Goal: Information Seeking & Learning: Learn about a topic

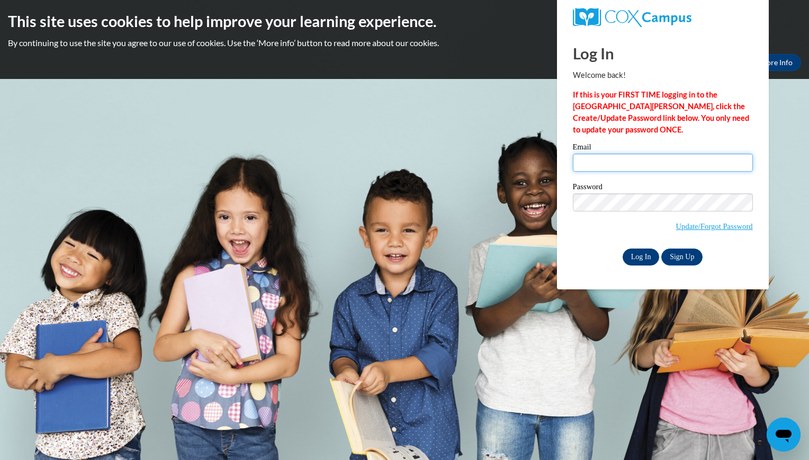
type input "moureenlp@gmail.com"
click at [642, 255] on input "Log In" at bounding box center [641, 256] width 37 height 17
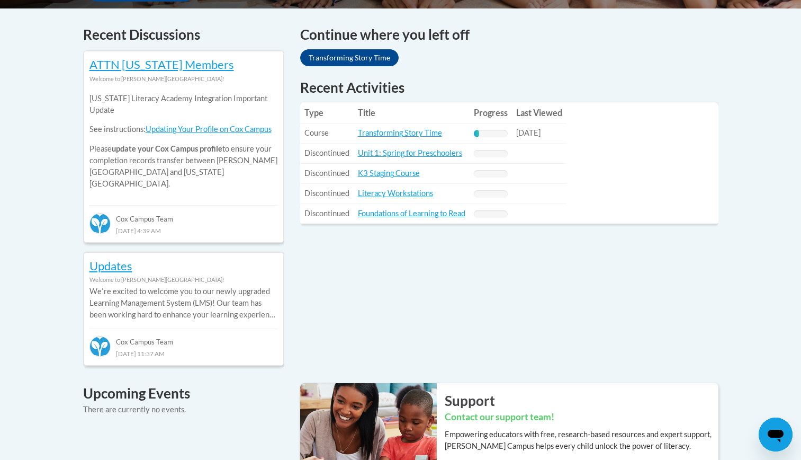
scroll to position [424, 0]
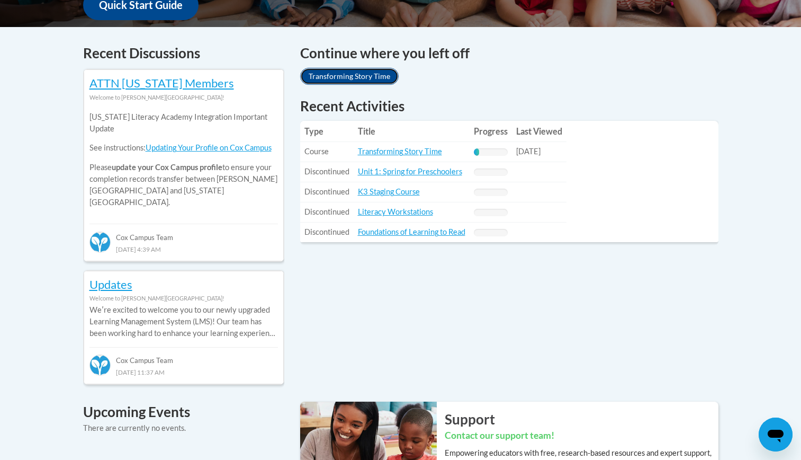
click at [349, 77] on link "Transforming Story Time" at bounding box center [349, 76] width 99 height 17
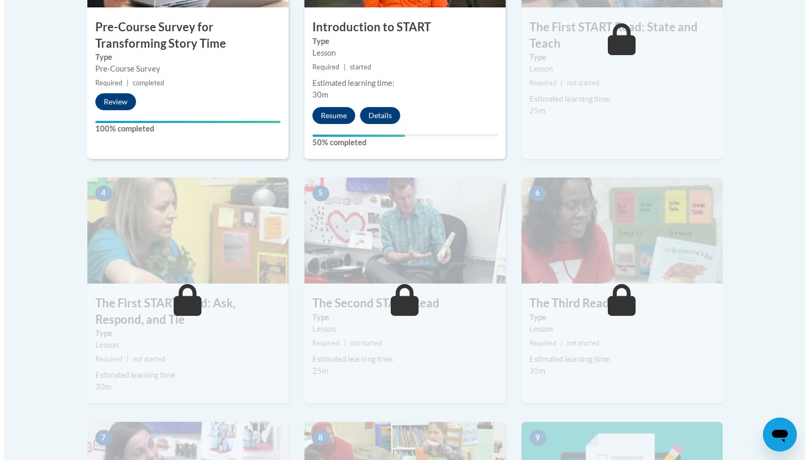
scroll to position [452, 0]
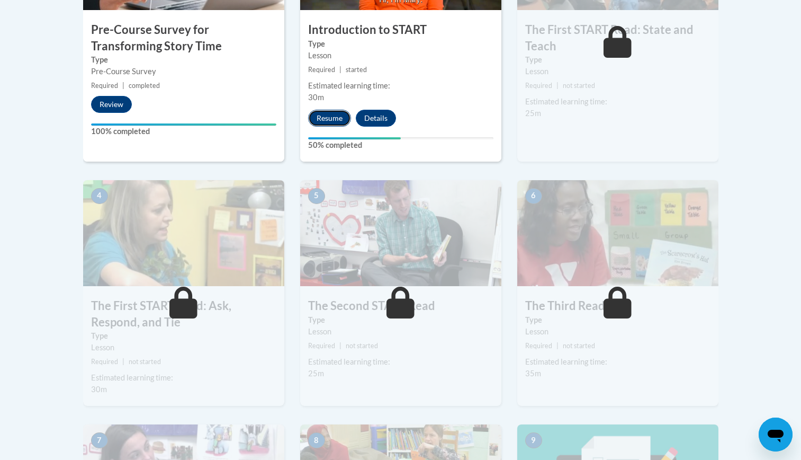
click at [334, 115] on button "Resume" at bounding box center [329, 118] width 43 height 17
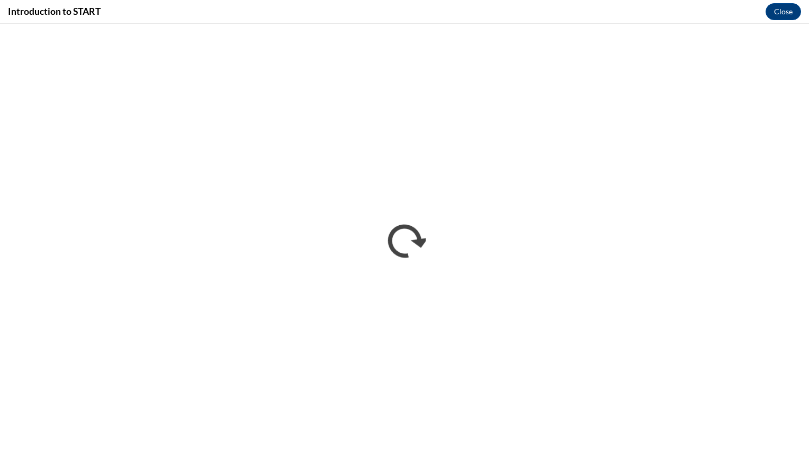
scroll to position [0, 0]
